Goal: Task Accomplishment & Management: Manage account settings

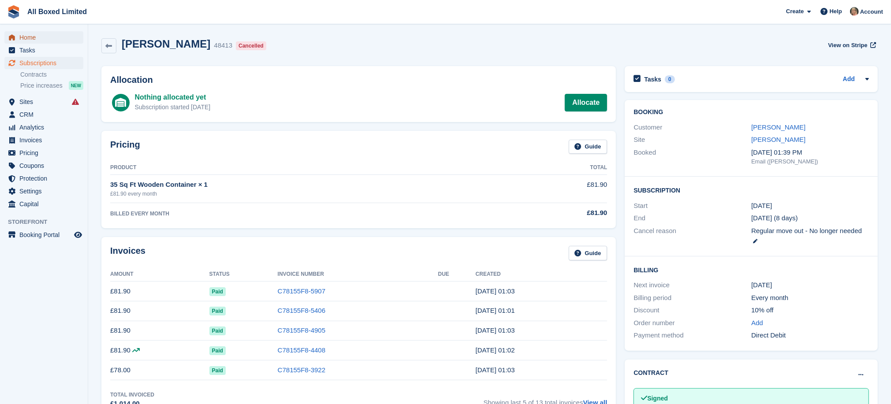
click at [30, 37] on span "Home" at bounding box center [45, 37] width 53 height 12
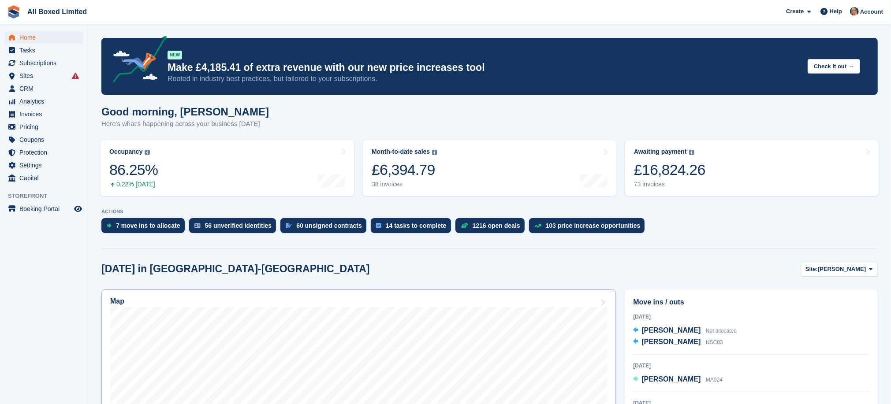
scroll to position [66, 0]
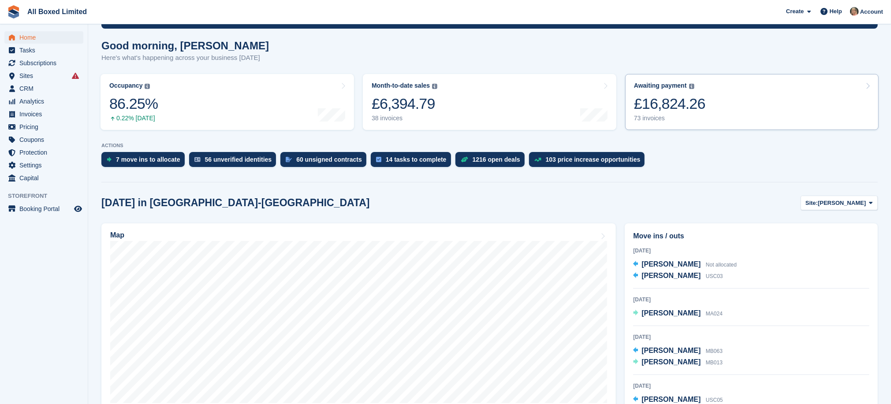
click at [648, 119] on div "73 invoices" at bounding box center [669, 118] width 71 height 7
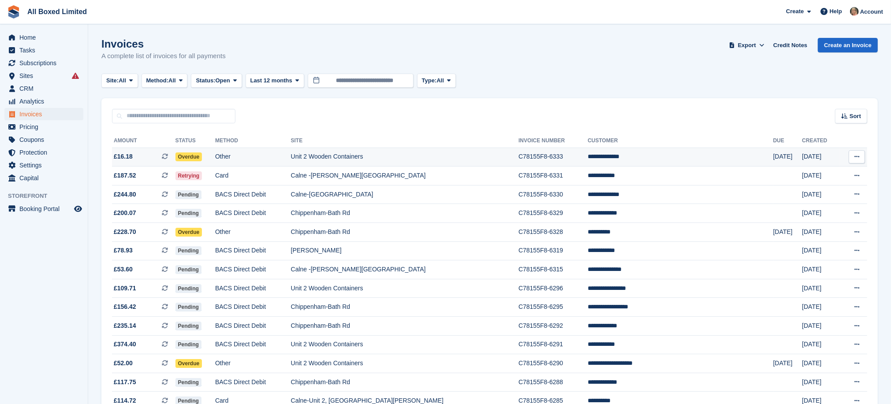
click at [413, 154] on td "Unit 2 Wooden Containers" at bounding box center [404, 157] width 227 height 19
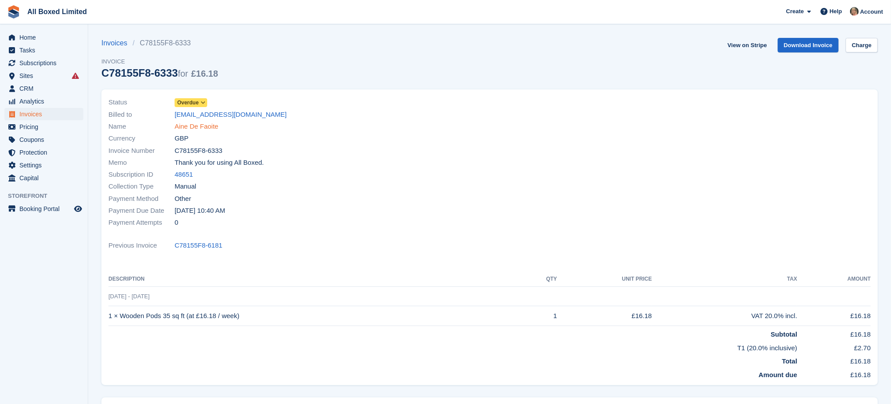
click at [206, 127] on link "Aine De Faoite" at bounding box center [197, 127] width 44 height 10
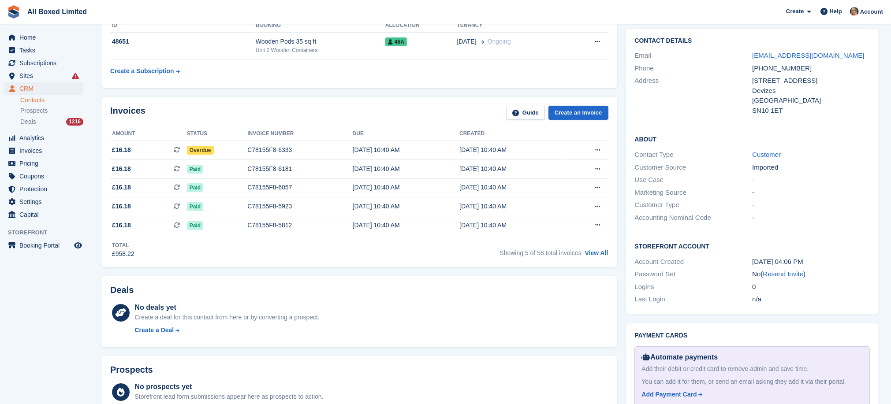
scroll to position [66, 0]
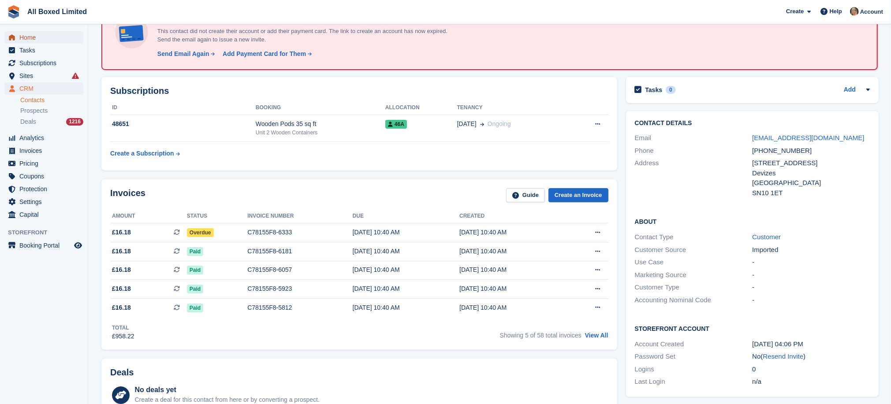
click at [30, 34] on span "Home" at bounding box center [45, 37] width 53 height 12
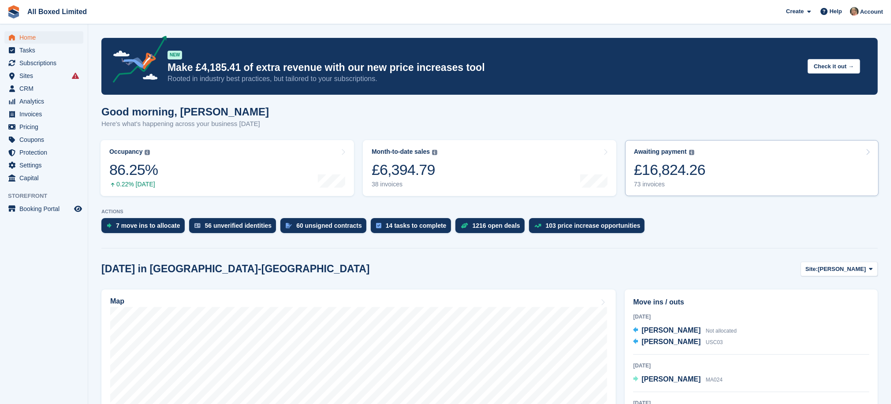
click at [651, 185] on div "73 invoices" at bounding box center [669, 184] width 71 height 7
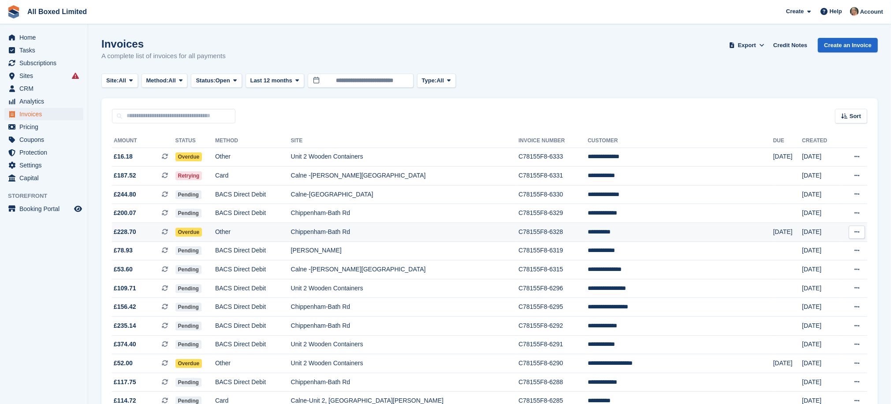
click at [392, 233] on td "Chippenham-Bath Rd" at bounding box center [404, 232] width 227 height 19
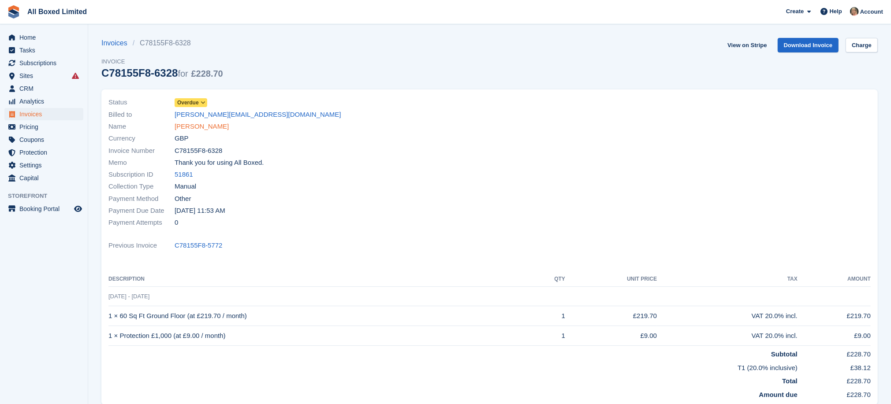
click at [190, 125] on link "Molly Hill" at bounding box center [202, 127] width 54 height 10
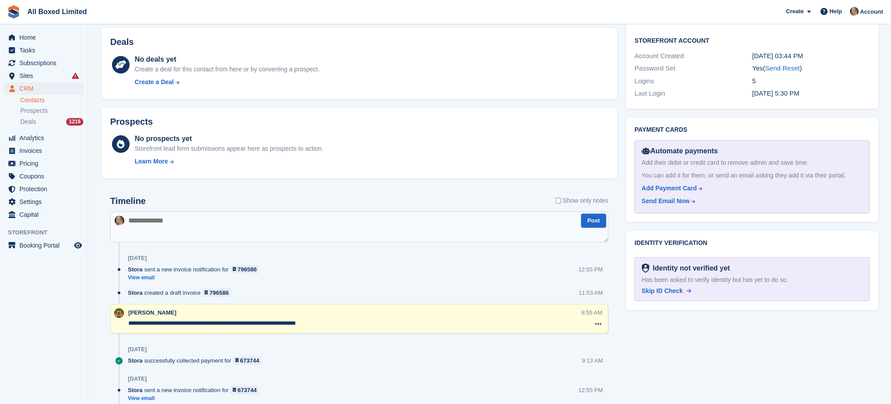
scroll to position [463, 0]
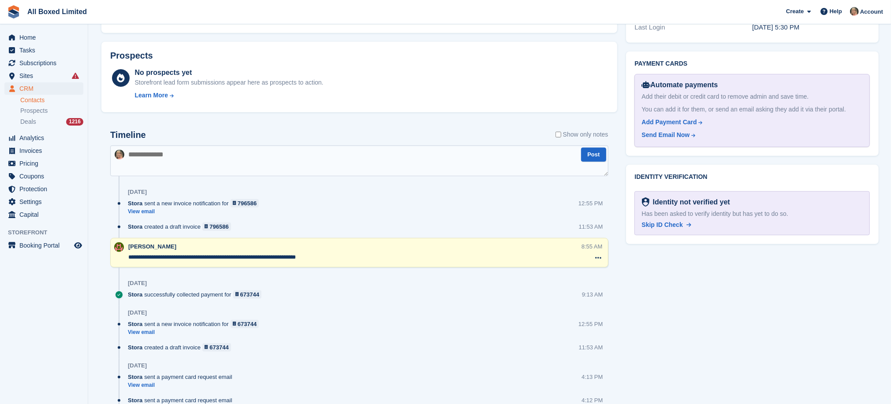
drag, startPoint x: 354, startPoint y: 260, endPoint x: 129, endPoint y: 260, distance: 224.8
click at [129, 260] on textarea "**********" at bounding box center [354, 257] width 452 height 9
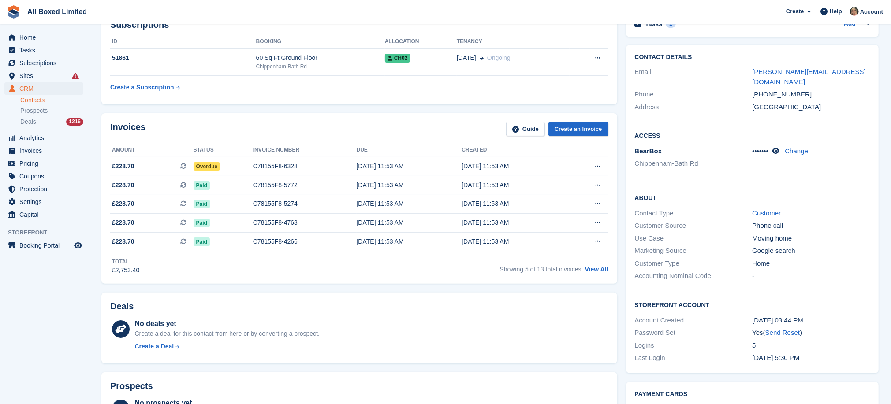
scroll to position [0, 0]
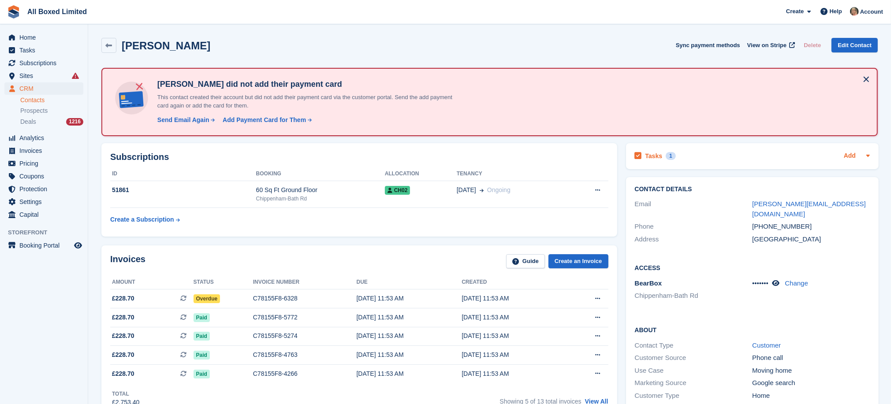
click at [850, 156] on link "Add" at bounding box center [850, 156] width 12 height 10
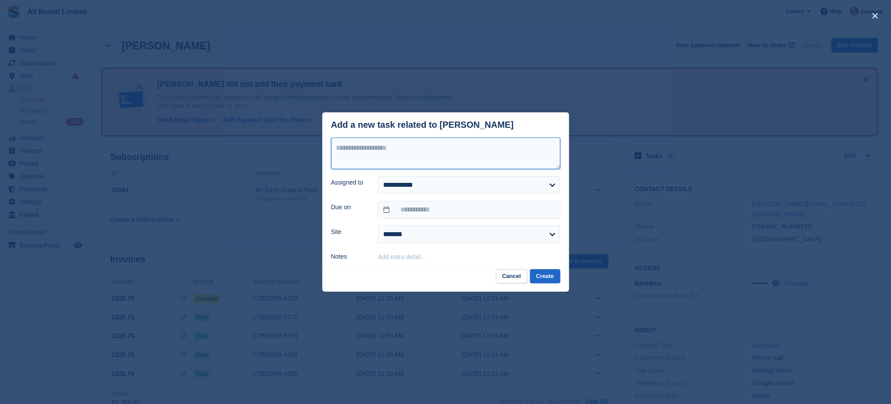
click at [510, 153] on textarea at bounding box center [445, 154] width 229 height 32
drag, startPoint x: 510, startPoint y: 153, endPoint x: 400, endPoint y: 153, distance: 109.3
paste textarea "**********"
type textarea "**********"
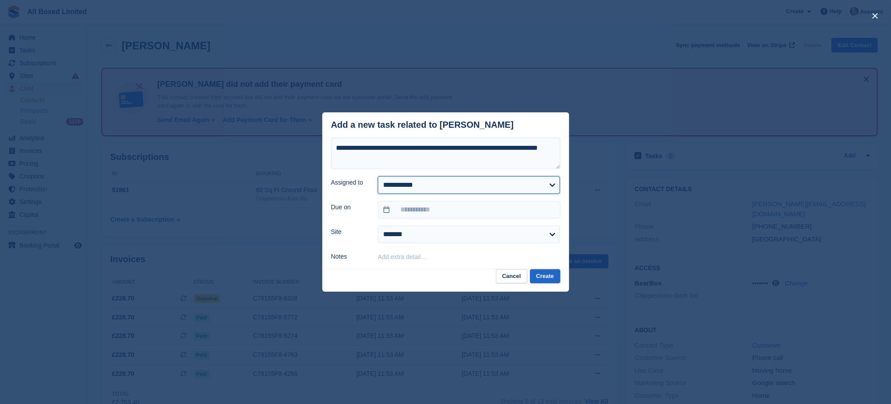
click at [438, 186] on select "**********" at bounding box center [469, 185] width 182 height 18
select select "****"
click at [378, 176] on select "**********" at bounding box center [469, 185] width 182 height 18
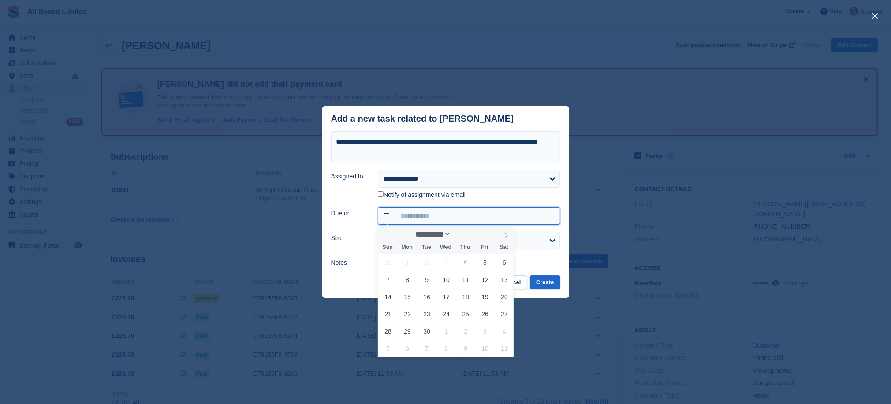
click at [413, 215] on input "text" at bounding box center [469, 216] width 182 height 18
click at [465, 261] on span "4" at bounding box center [465, 262] width 17 height 17
type input "**********"
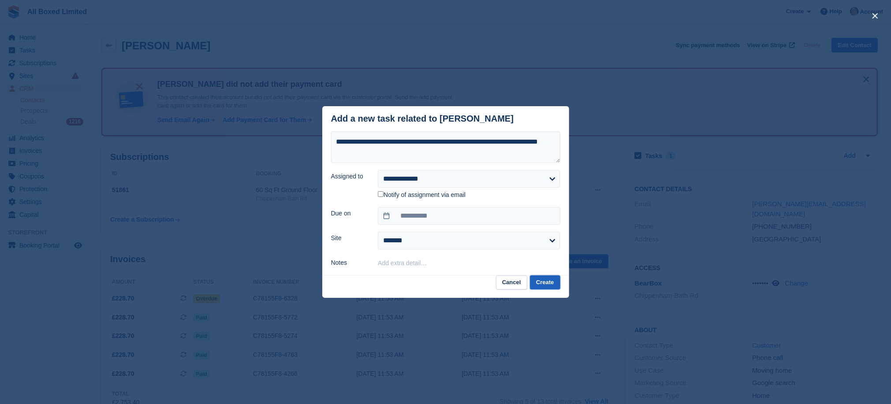
click at [552, 284] on button "Create" at bounding box center [545, 282] width 30 height 15
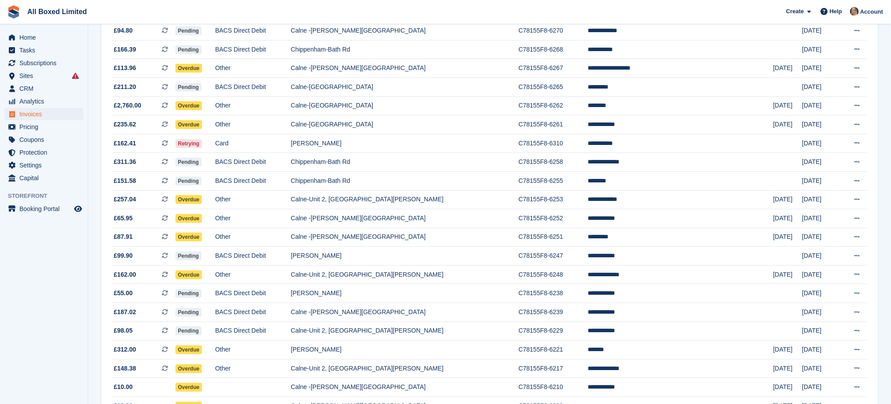
scroll to position [529, 0]
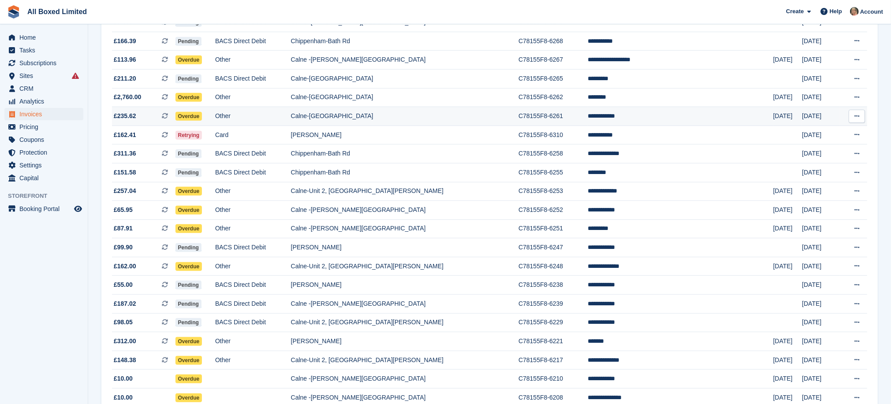
click at [392, 126] on td "Calne-[GEOGRAPHIC_DATA]" at bounding box center [404, 116] width 227 height 19
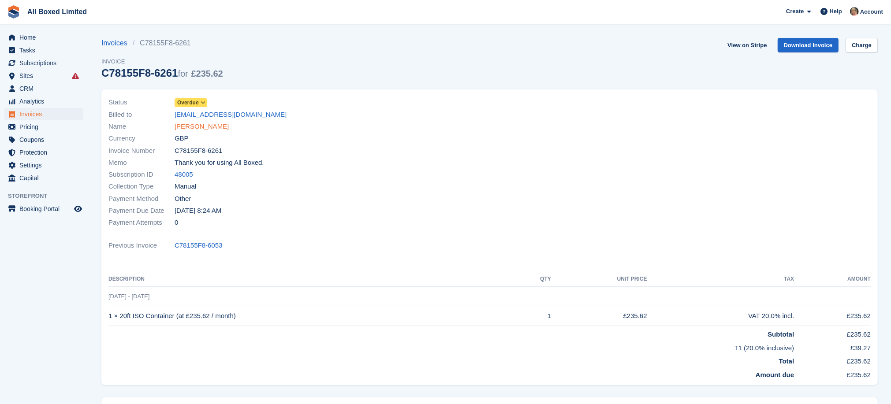
click at [194, 126] on link "[PERSON_NAME]" at bounding box center [202, 127] width 54 height 10
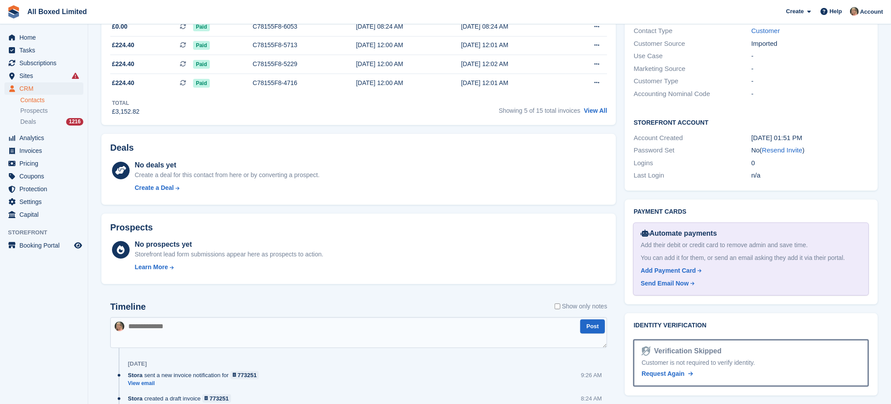
scroll to position [331, 0]
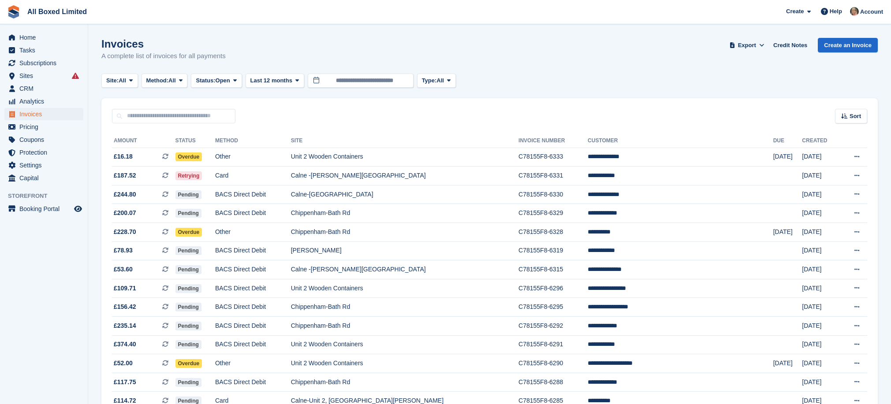
scroll to position [529, 0]
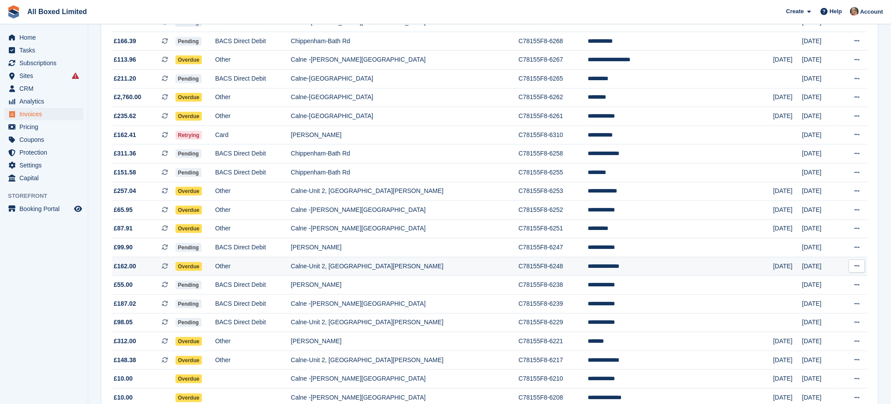
click at [372, 276] on td "Calne-Unit 2, Porte Marsh Rd" at bounding box center [404, 266] width 227 height 19
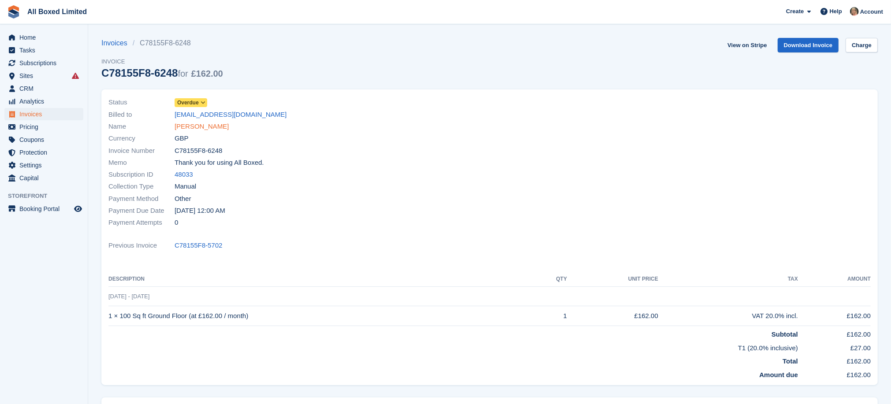
click at [210, 127] on link "[PERSON_NAME]" at bounding box center [202, 127] width 54 height 10
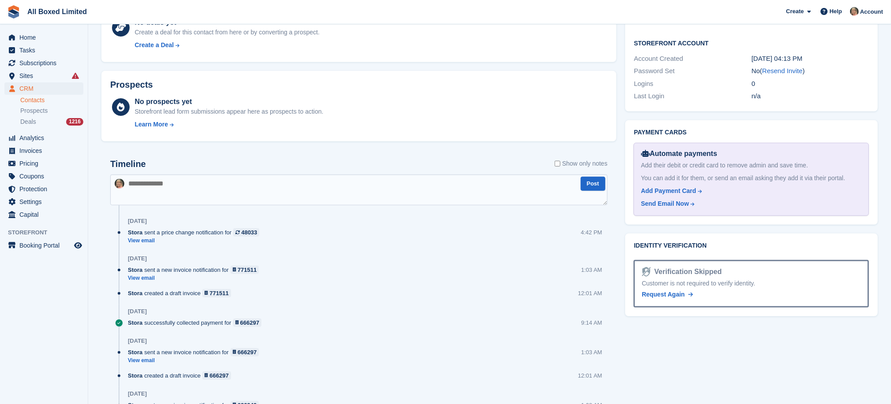
scroll to position [463, 0]
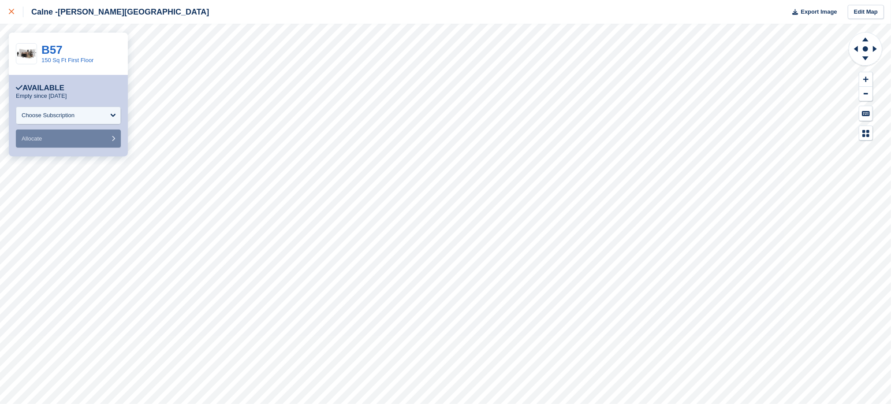
click at [12, 13] on icon at bounding box center [11, 11] width 5 height 5
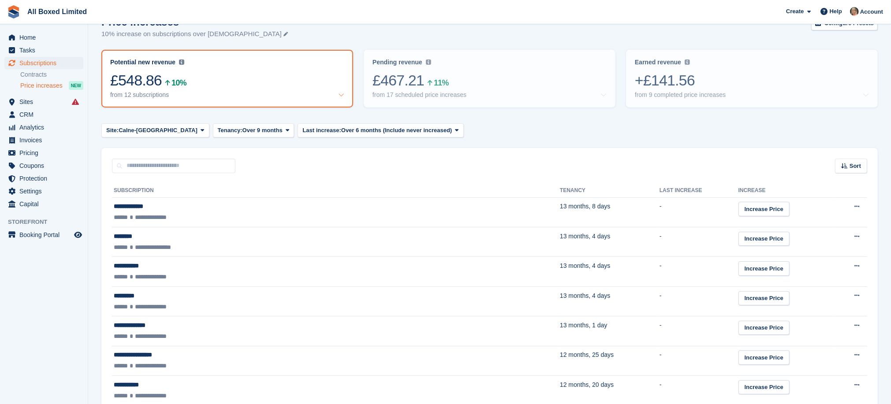
scroll to position [18, 0]
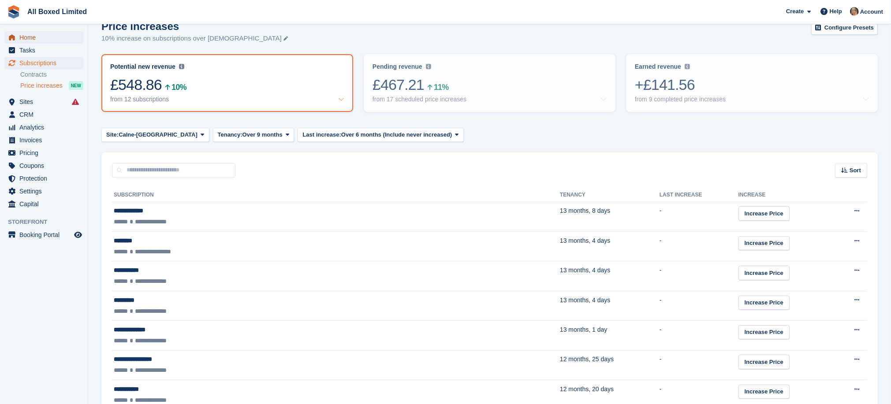
click at [26, 38] on span "Home" at bounding box center [45, 37] width 53 height 12
click at [201, 132] on icon at bounding box center [203, 135] width 4 height 6
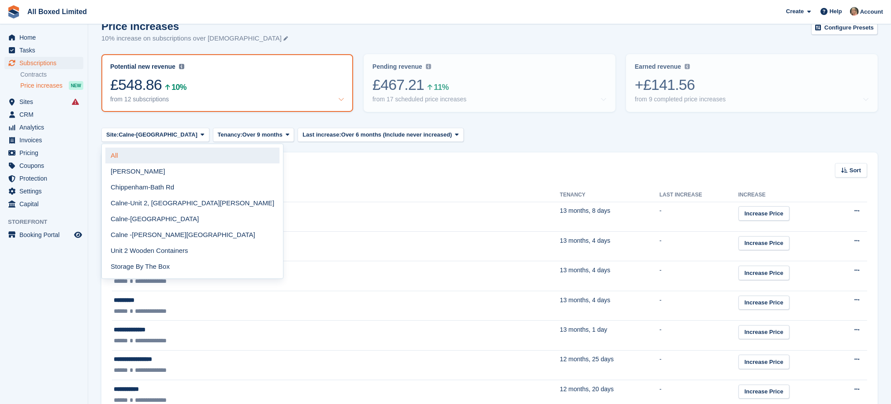
click at [151, 155] on link "All" at bounding box center [192, 156] width 174 height 16
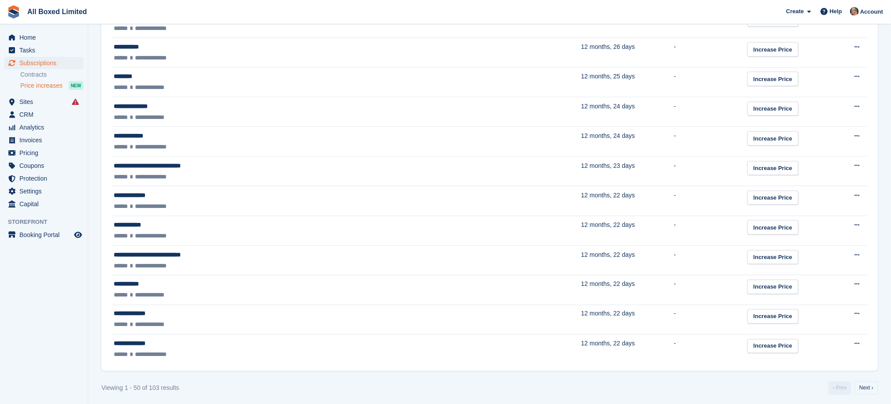
scroll to position [1348, 0]
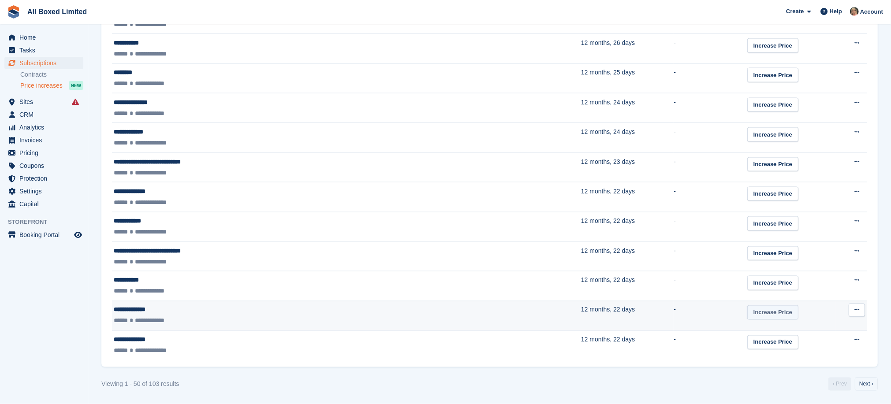
click at [747, 312] on link "Increase Price" at bounding box center [772, 312] width 51 height 15
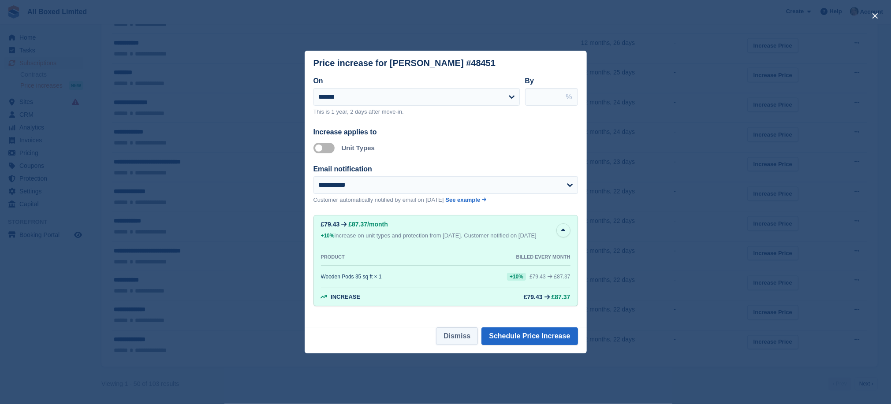
click at [461, 343] on button "Dismiss" at bounding box center [457, 336] width 42 height 18
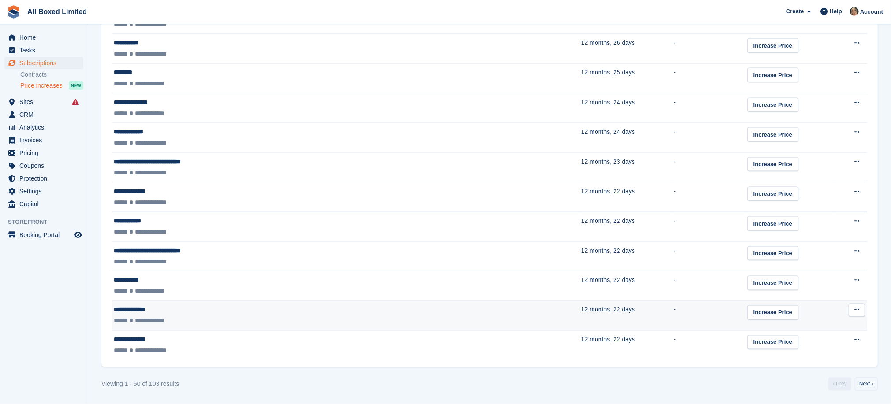
click at [137, 309] on div "**********" at bounding box center [249, 309] width 271 height 9
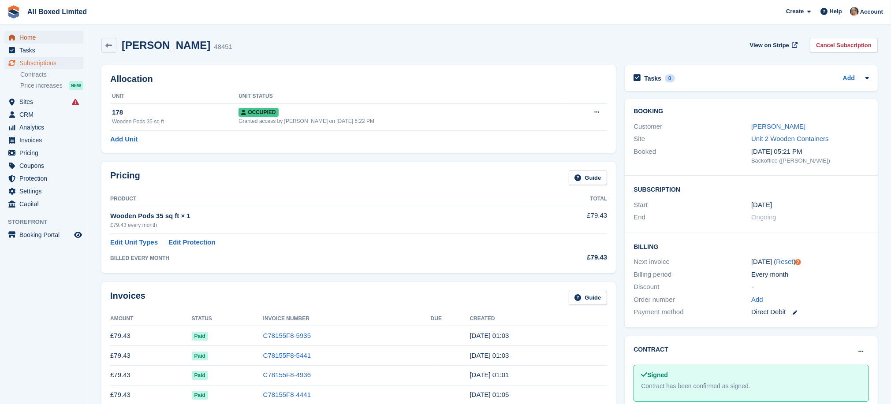
click at [28, 38] on span "Home" at bounding box center [45, 37] width 53 height 12
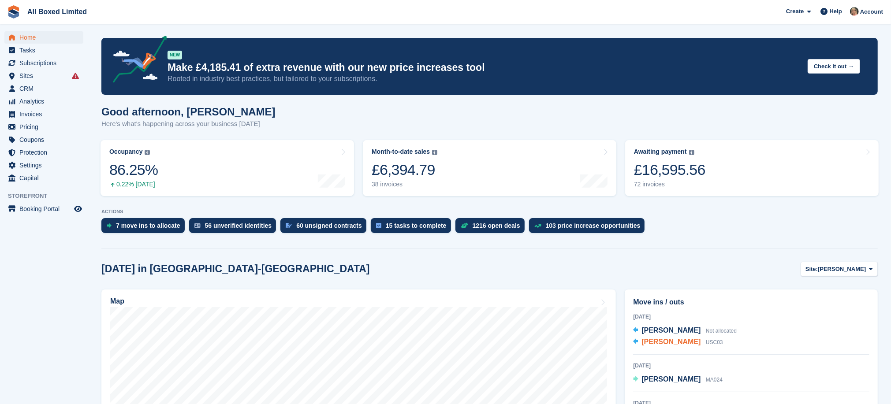
click at [660, 340] on span "Eileen Moody" at bounding box center [670, 341] width 59 height 7
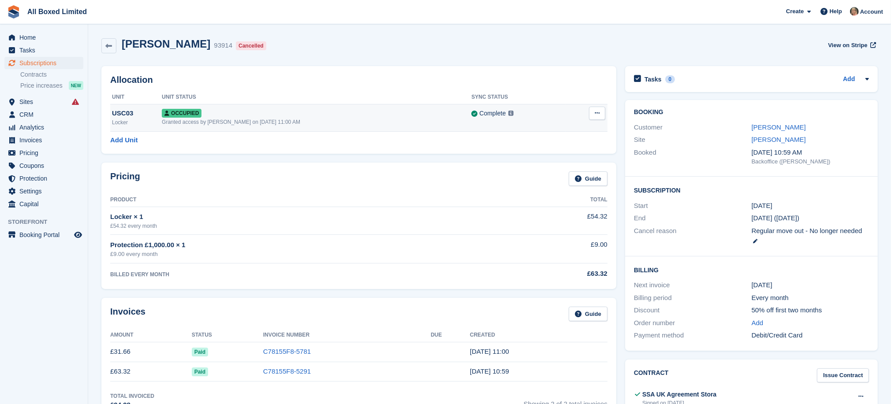
click at [598, 113] on icon at bounding box center [597, 113] width 5 height 6
click at [547, 150] on p "Deallocate" at bounding box center [563, 149] width 77 height 11
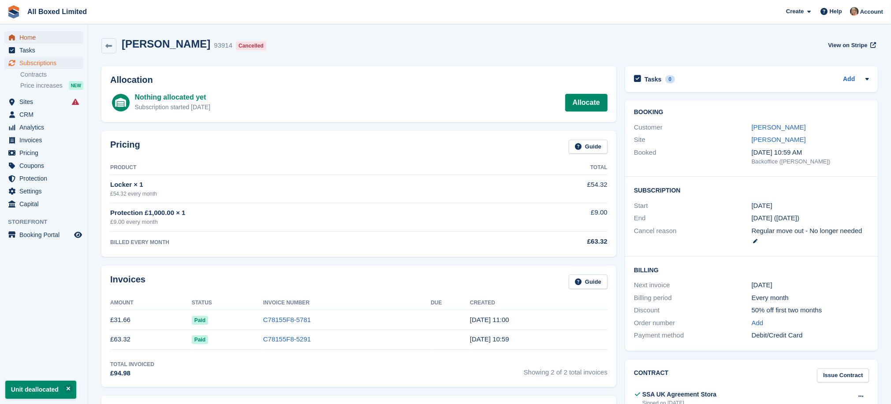
click at [22, 37] on span "Home" at bounding box center [45, 37] width 53 height 12
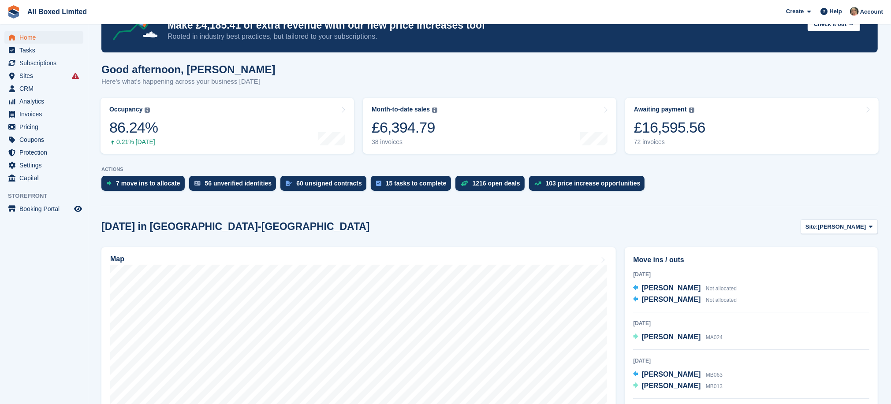
scroll to position [66, 0]
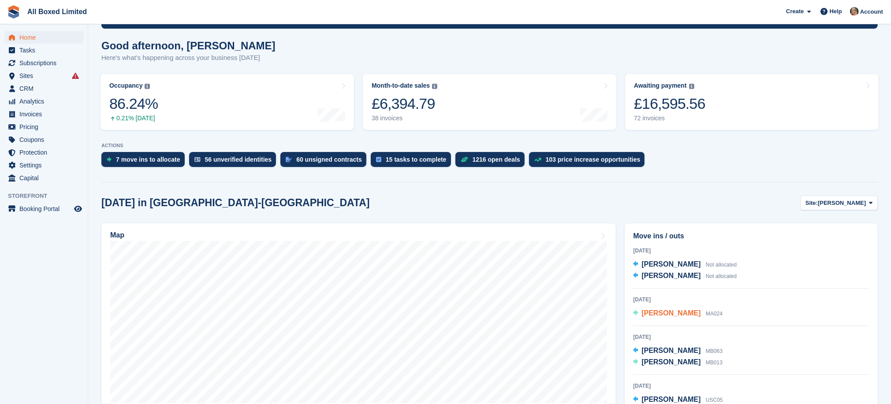
click at [662, 314] on span "[PERSON_NAME]" at bounding box center [670, 312] width 59 height 7
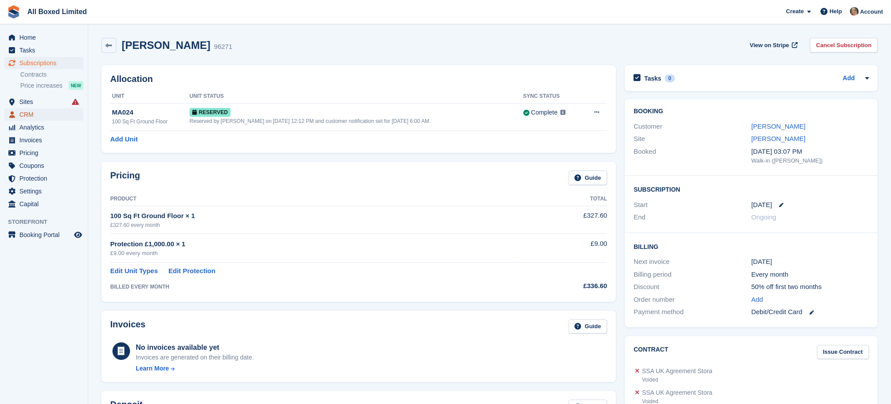
click at [23, 115] on span "CRM" at bounding box center [45, 114] width 53 height 12
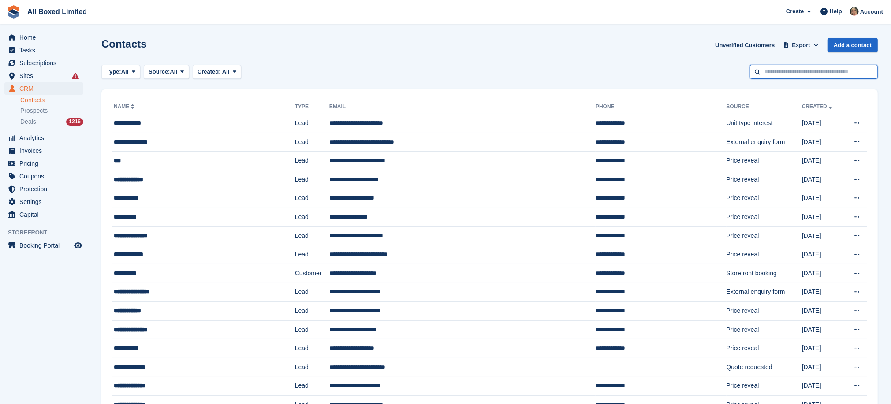
click at [789, 74] on input "text" at bounding box center [814, 72] width 128 height 15
type input "******"
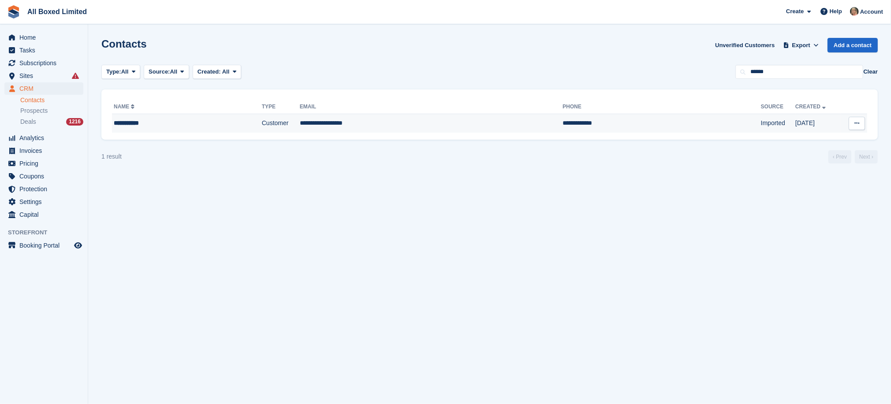
click at [309, 122] on td "**********" at bounding box center [431, 123] width 263 height 19
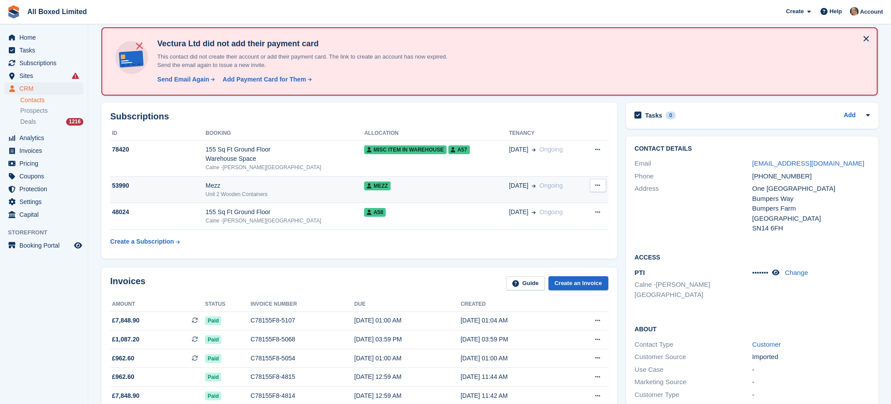
scroll to position [66, 0]
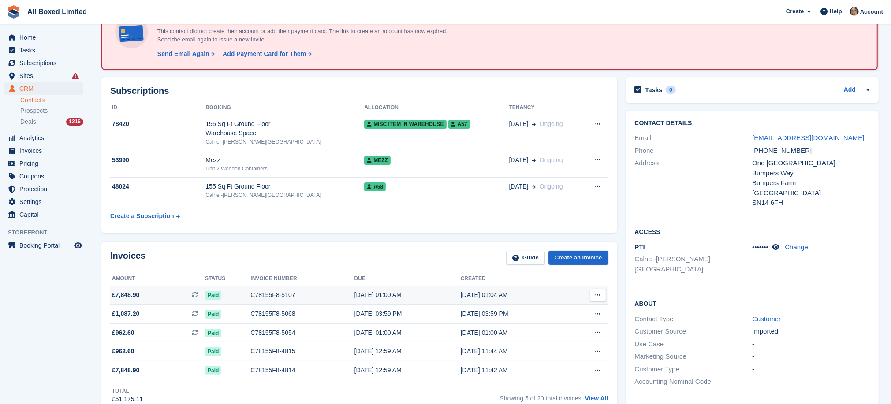
click at [276, 290] on div "C78155F8-5107" at bounding box center [302, 294] width 104 height 9
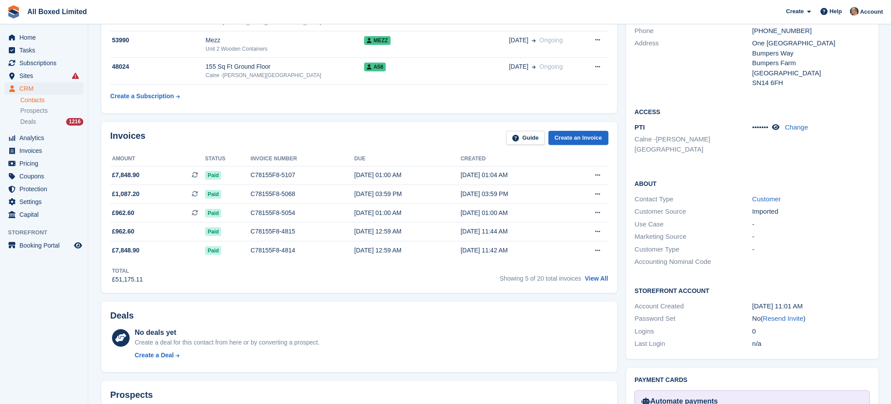
scroll to position [198, 0]
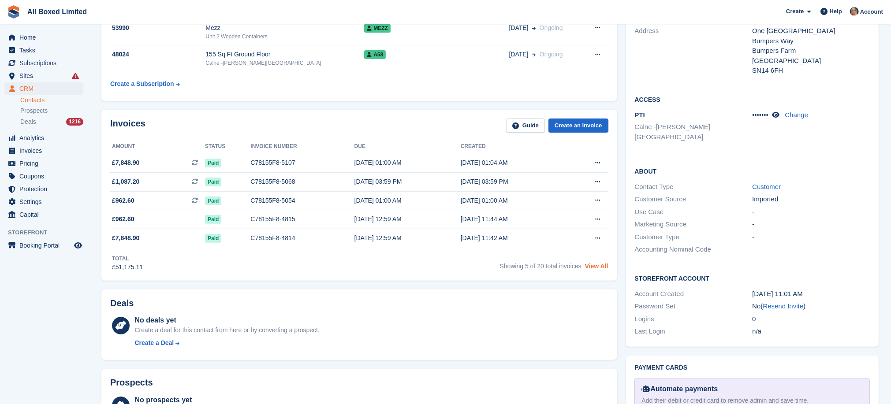
click at [600, 267] on link "View All" at bounding box center [596, 266] width 23 height 7
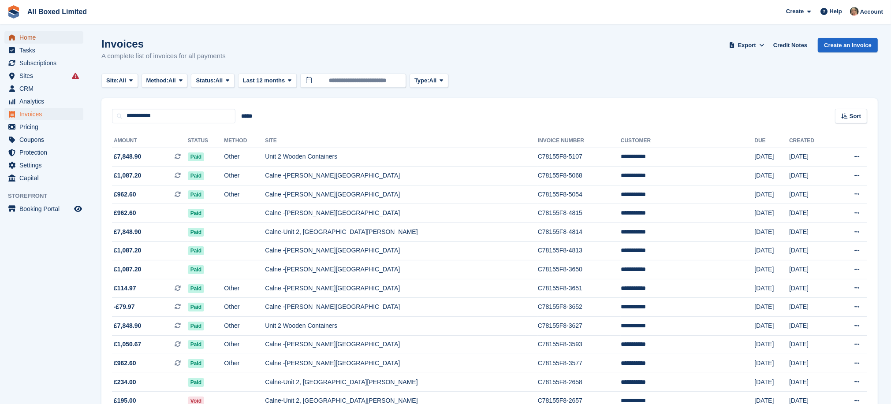
click at [24, 36] on span "Home" at bounding box center [45, 37] width 53 height 12
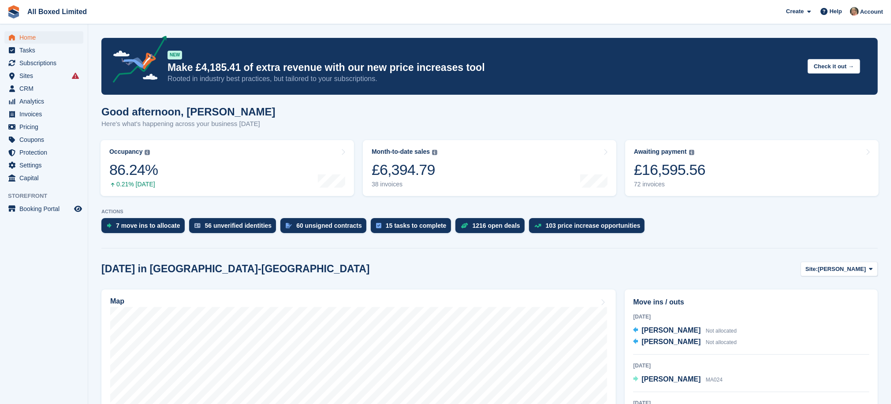
scroll to position [198, 0]
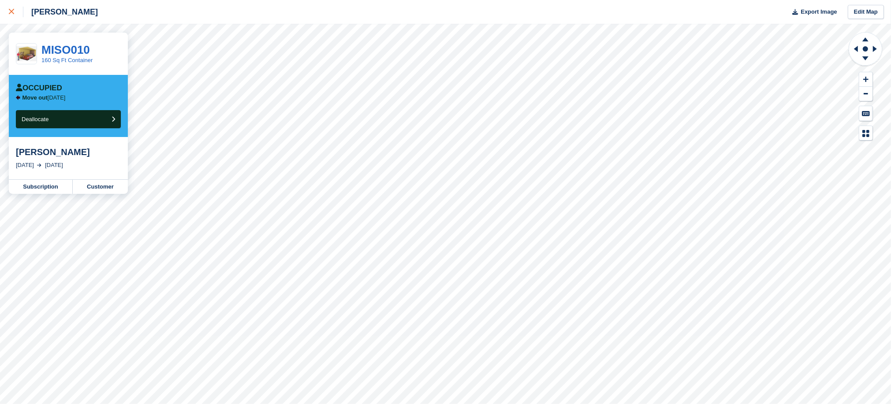
click at [11, 11] on icon at bounding box center [11, 11] width 5 height 5
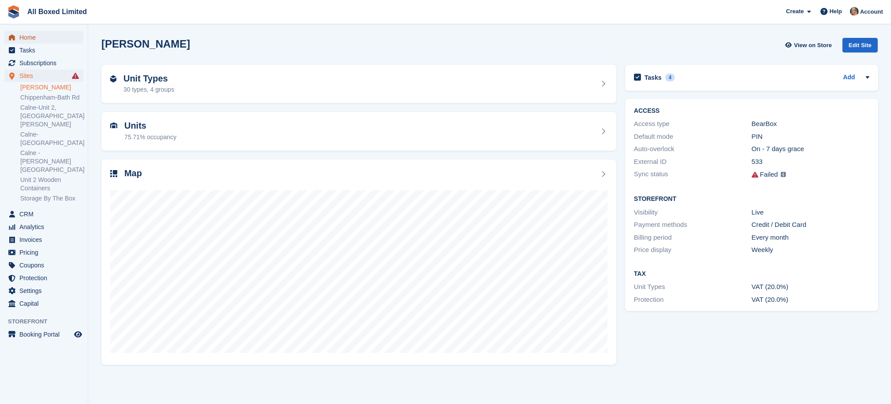
click at [25, 35] on span "Home" at bounding box center [45, 37] width 53 height 12
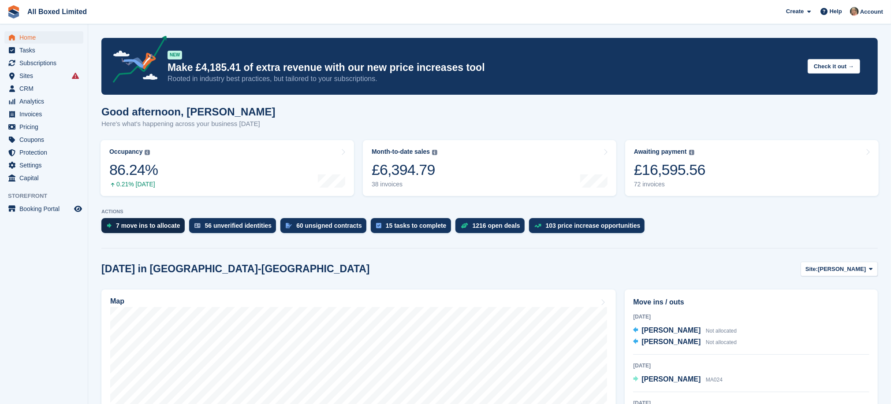
click at [151, 223] on div "7 move ins to allocate" at bounding box center [148, 225] width 64 height 7
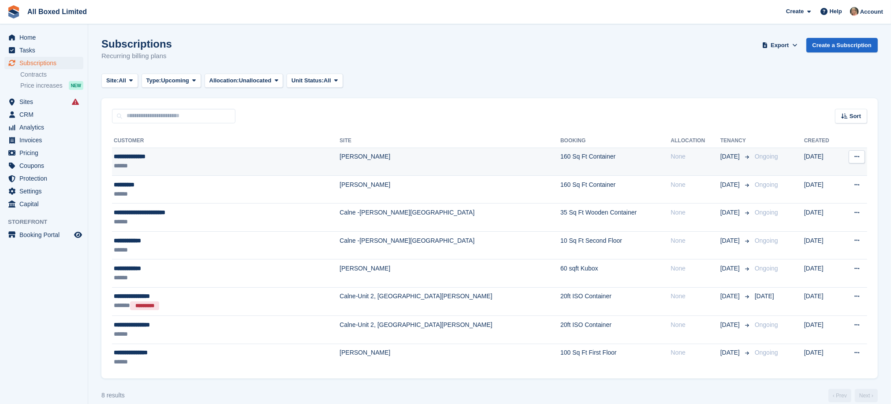
click at [148, 155] on div "**********" at bounding box center [192, 156] width 156 height 9
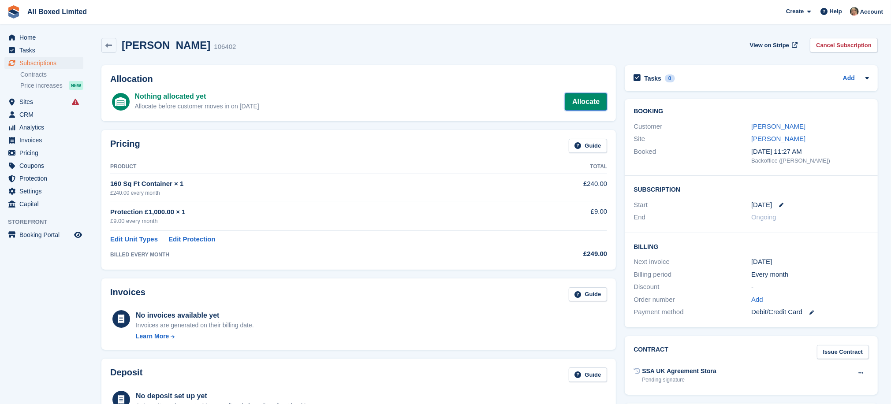
click at [585, 100] on link "Allocate" at bounding box center [586, 102] width 42 height 18
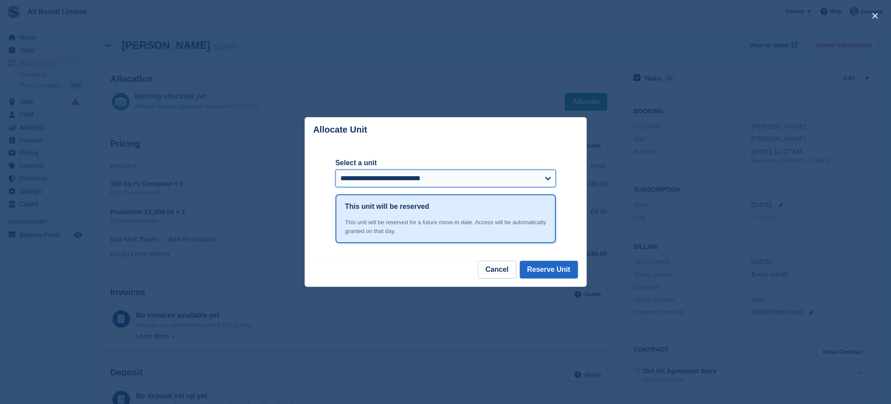
click at [547, 179] on select "**********" at bounding box center [445, 179] width 220 height 18
select select "******"
click at [335, 171] on select "**********" at bounding box center [445, 179] width 220 height 18
click at [544, 270] on button "Reserve Unit" at bounding box center [549, 270] width 58 height 18
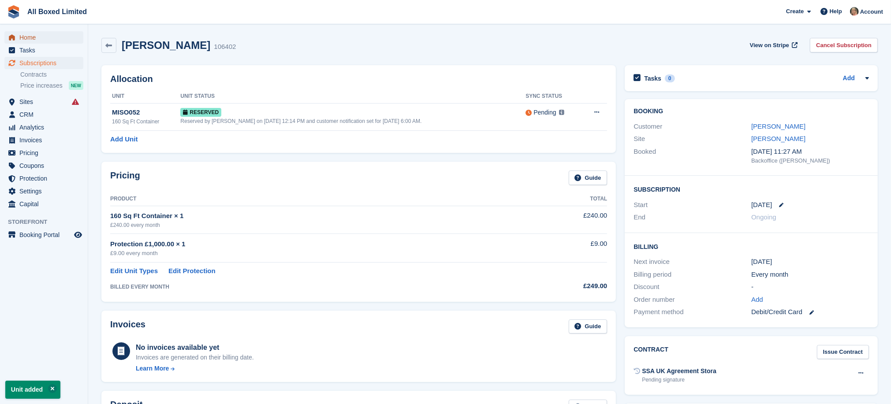
click at [22, 36] on span "Home" at bounding box center [45, 37] width 53 height 12
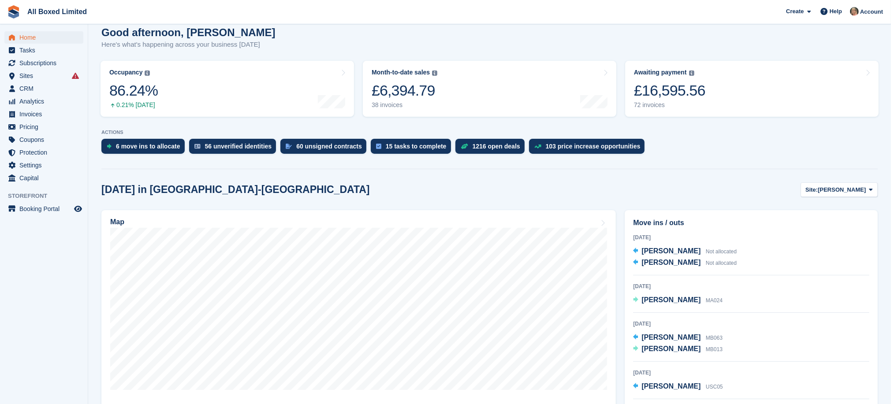
scroll to position [132, 0]
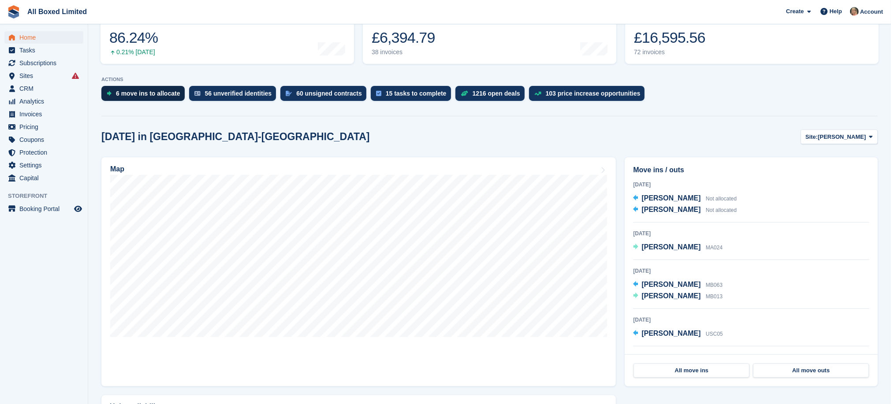
click at [140, 91] on div "6 move ins to allocate" at bounding box center [148, 93] width 64 height 7
